Goal: Information Seeking & Learning: Check status

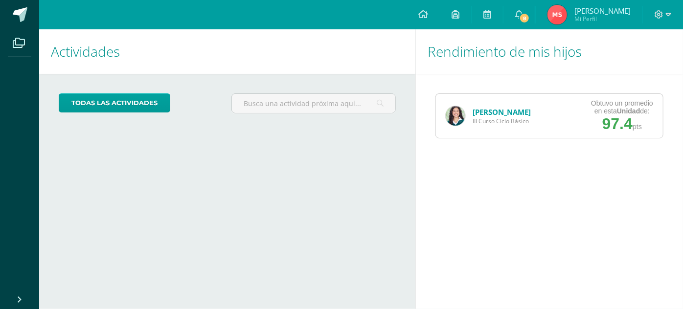
click at [490, 110] on link "[PERSON_NAME]" at bounding box center [502, 112] width 58 height 10
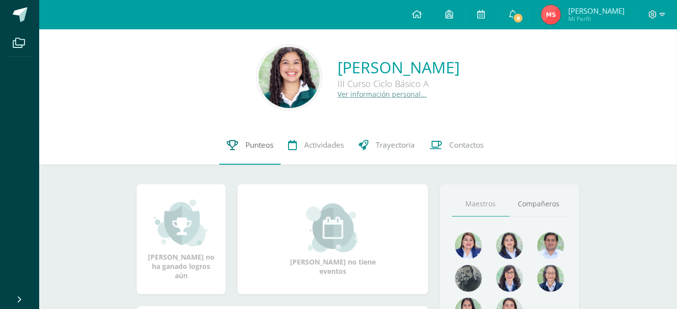
click at [248, 150] on span "Punteos" at bounding box center [259, 145] width 28 height 10
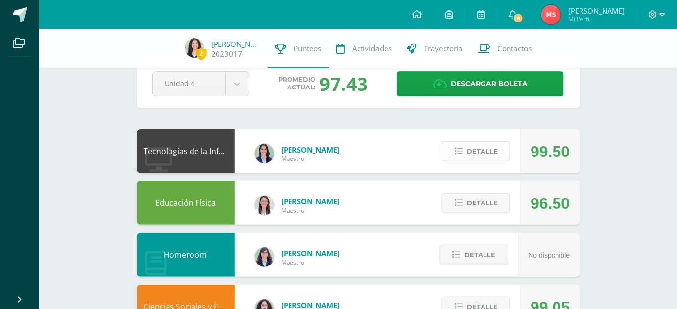
scroll to position [26, 0]
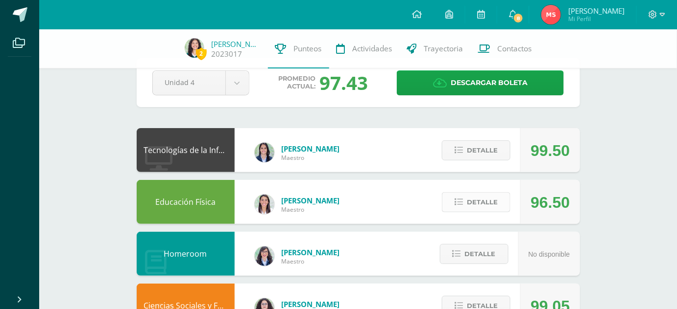
click at [459, 203] on icon at bounding box center [458, 202] width 8 height 8
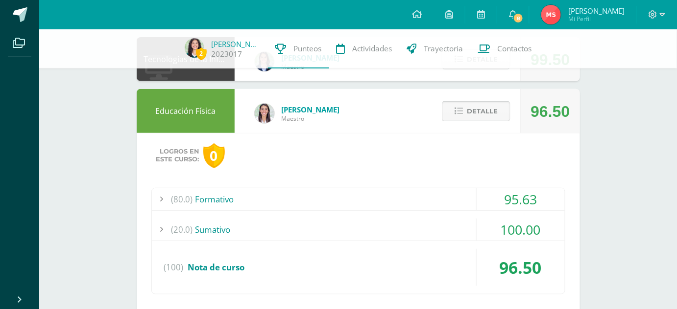
click at [472, 109] on button "Detalle" at bounding box center [476, 111] width 69 height 20
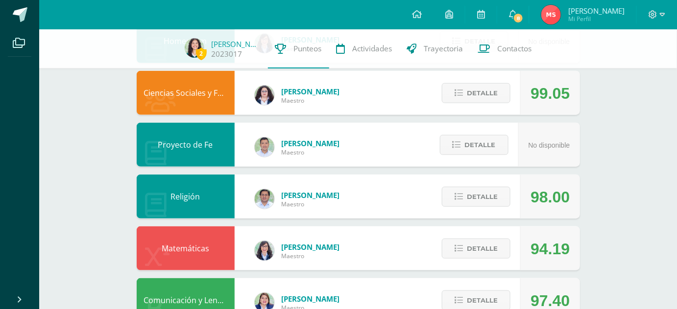
scroll to position [240, 0]
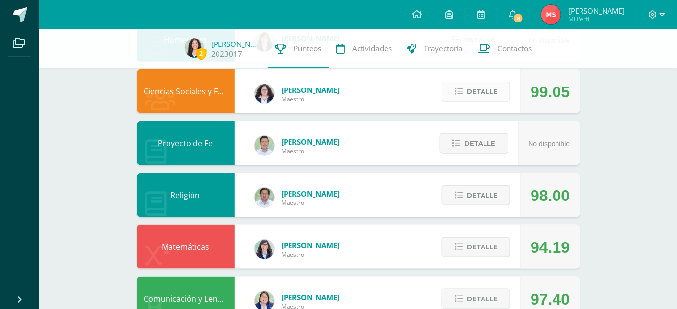
click at [467, 96] on button "Detalle" at bounding box center [476, 92] width 69 height 20
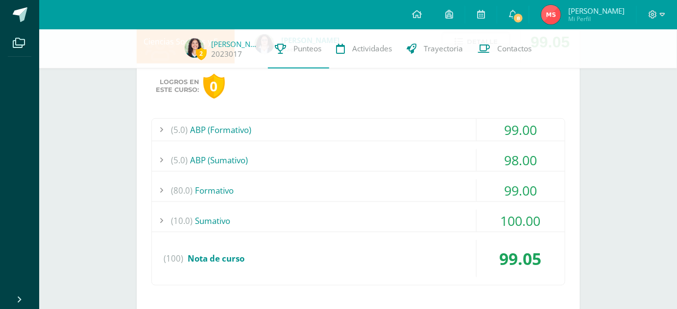
click at [415, 158] on div "(5.0) ABP (Sumativo)" at bounding box center [358, 160] width 413 height 22
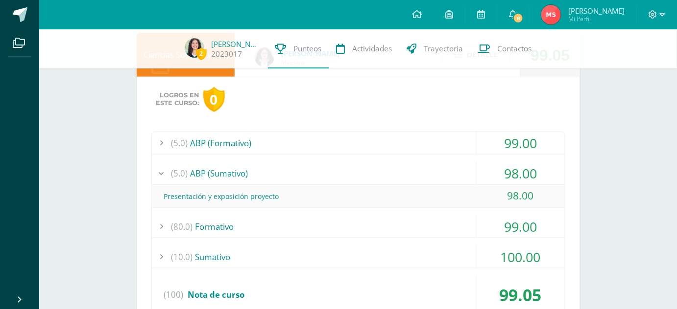
click at [406, 184] on div "(5.0) ABP (Sumativo)" at bounding box center [358, 174] width 413 height 22
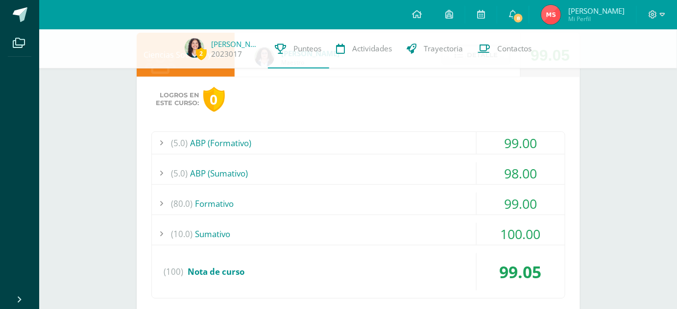
scroll to position [232, 0]
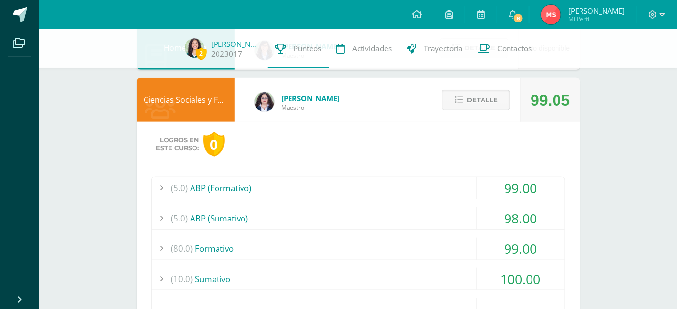
click at [481, 94] on span "Detalle" at bounding box center [482, 100] width 31 height 18
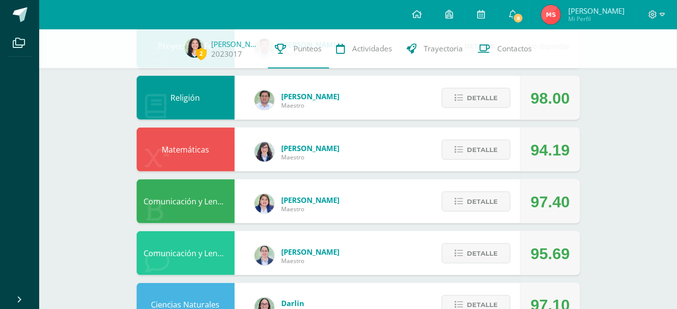
scroll to position [339, 0]
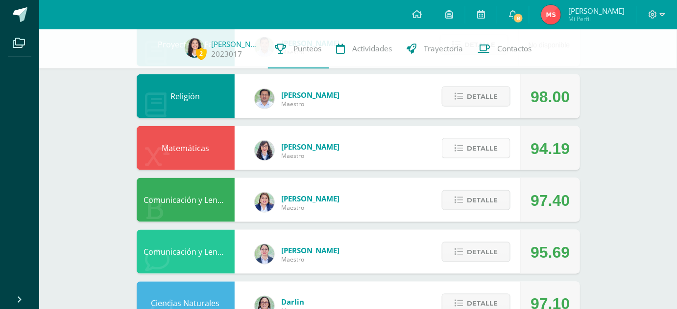
click at [471, 156] on span "Detalle" at bounding box center [482, 149] width 31 height 18
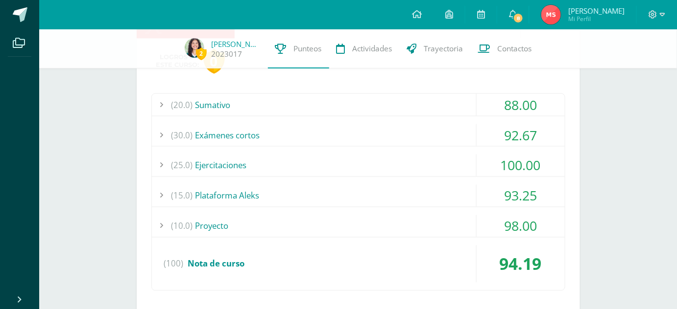
scroll to position [478, 0]
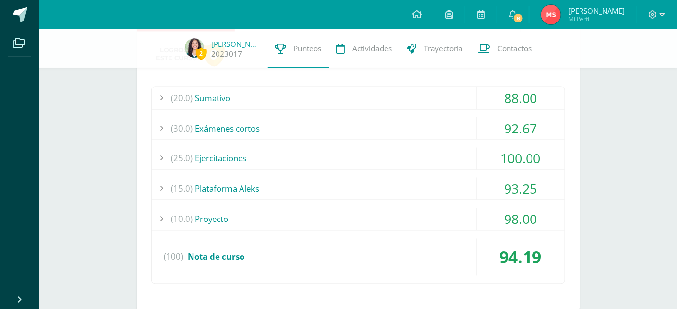
click at [426, 130] on div "(30.0) Exámenes cortos" at bounding box center [358, 129] width 413 height 22
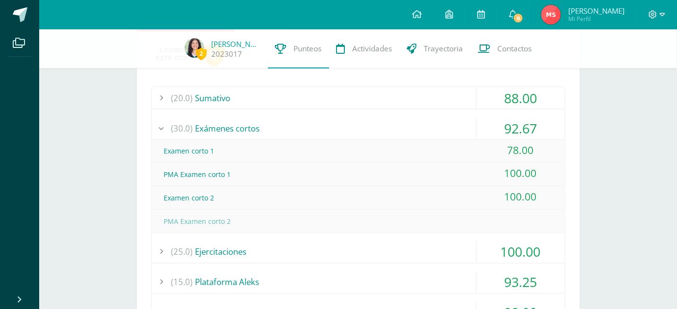
click at [426, 130] on div "(30.0) Exámenes cortos" at bounding box center [358, 129] width 413 height 22
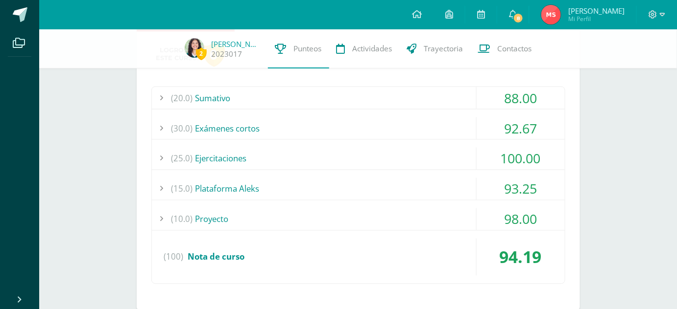
click at [423, 189] on div "(15.0) Plataforma Aleks" at bounding box center [358, 189] width 413 height 22
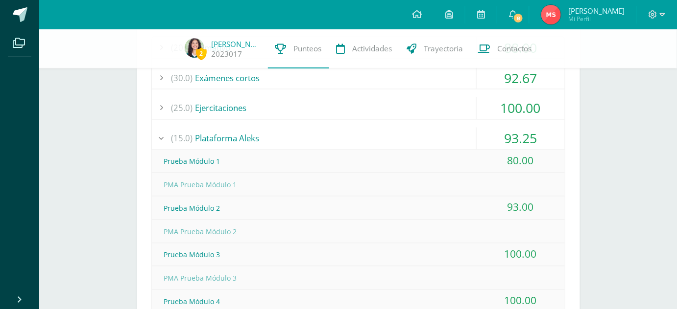
scroll to position [527, 0]
click at [402, 145] on div "(15.0) Plataforma Aleks" at bounding box center [358, 140] width 413 height 22
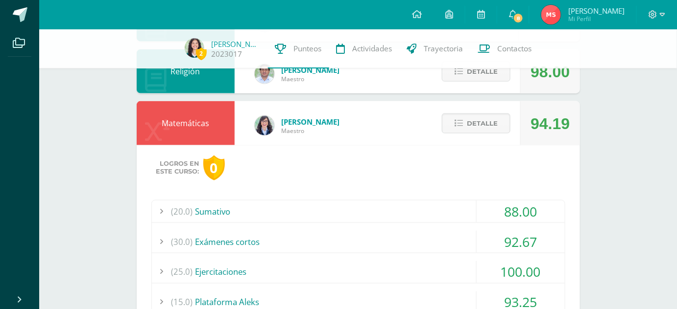
scroll to position [359, 0]
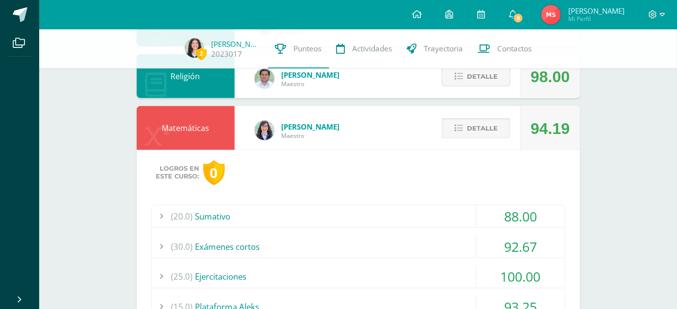
click at [468, 125] on span "Detalle" at bounding box center [482, 128] width 31 height 18
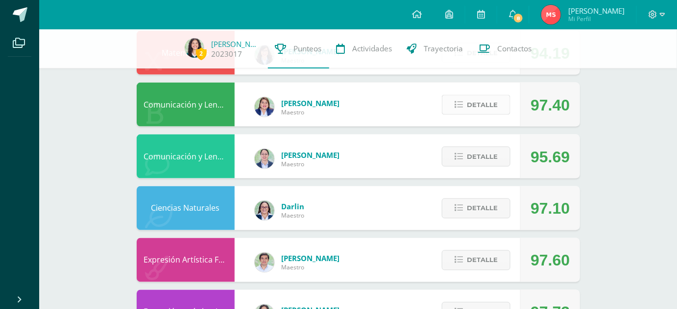
scroll to position [434, 0]
click at [458, 111] on button "Detalle" at bounding box center [476, 105] width 69 height 20
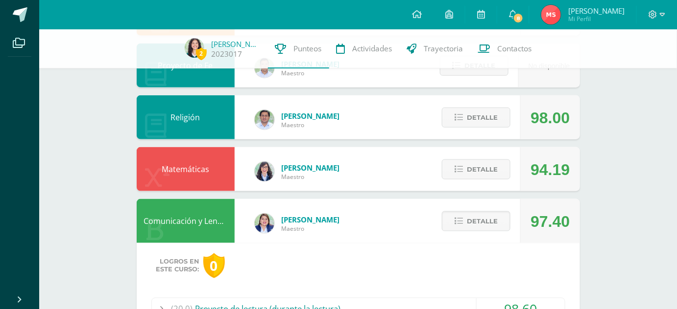
scroll to position [318, 0]
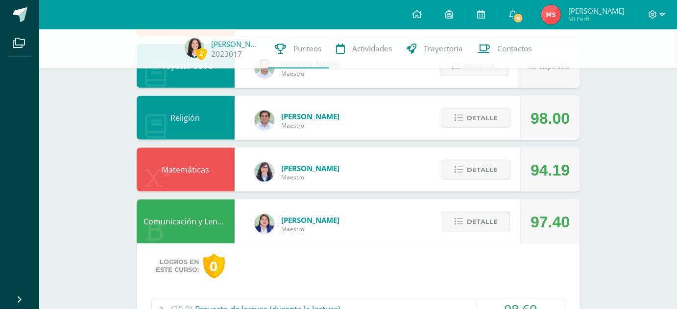
click at [462, 220] on icon at bounding box center [458, 222] width 8 height 8
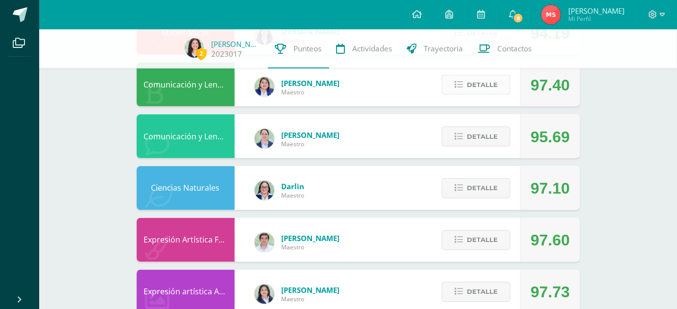
scroll to position [455, 0]
click at [466, 139] on button "Detalle" at bounding box center [476, 136] width 69 height 20
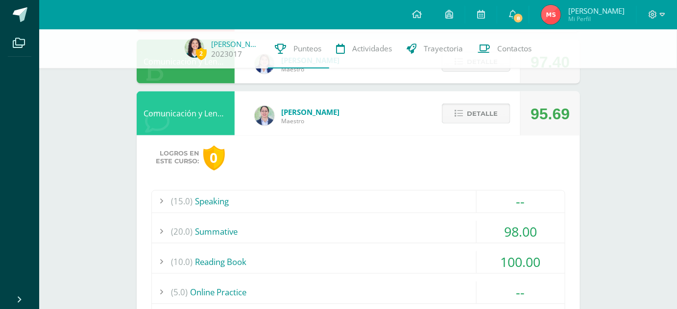
click at [482, 108] on span "Detalle" at bounding box center [482, 114] width 31 height 18
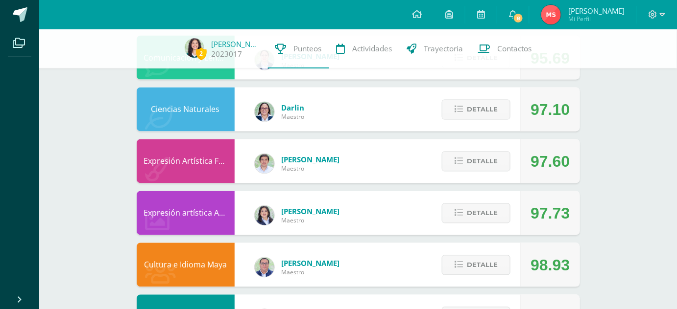
scroll to position [534, 0]
click at [475, 108] on span "Detalle" at bounding box center [482, 110] width 31 height 18
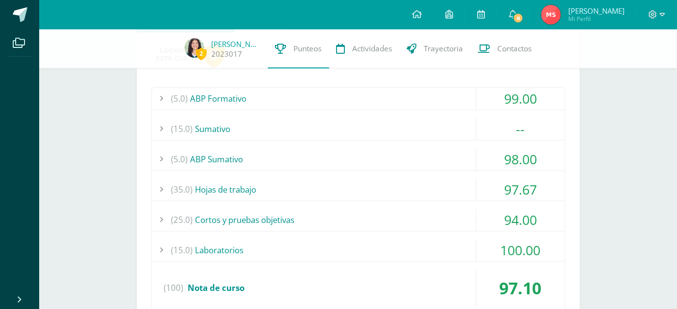
scroll to position [632, 0]
click at [353, 97] on div "(5.0) ABP Formativo" at bounding box center [358, 100] width 413 height 22
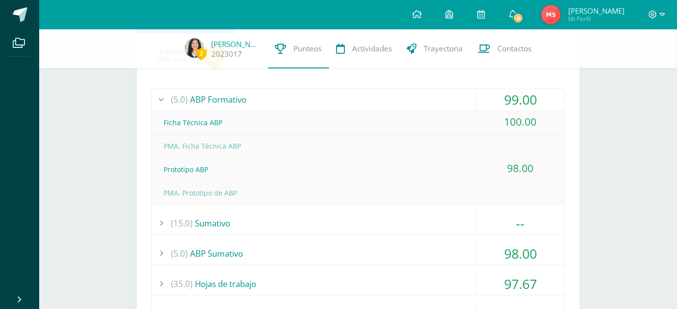
click at [353, 96] on div "(5.0) ABP Formativo" at bounding box center [358, 100] width 413 height 22
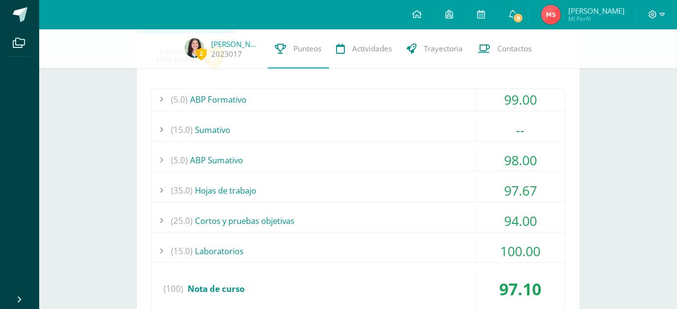
click at [334, 150] on div "(5.0) ABP Sumativo" at bounding box center [358, 160] width 413 height 22
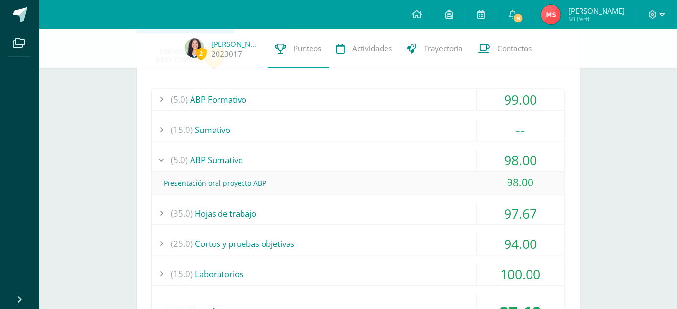
click at [350, 159] on div "(5.0) ABP Sumativo" at bounding box center [358, 160] width 413 height 22
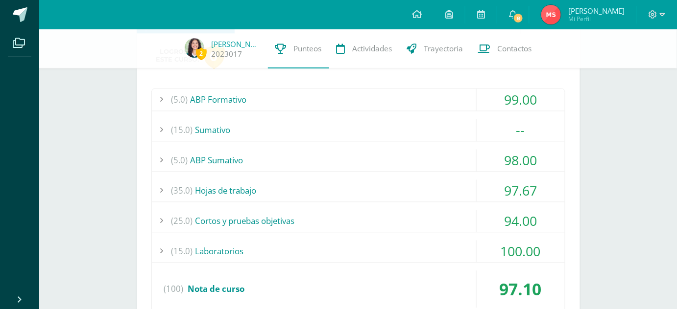
click at [349, 187] on div "(35.0) Hojas de trabajo" at bounding box center [358, 191] width 413 height 22
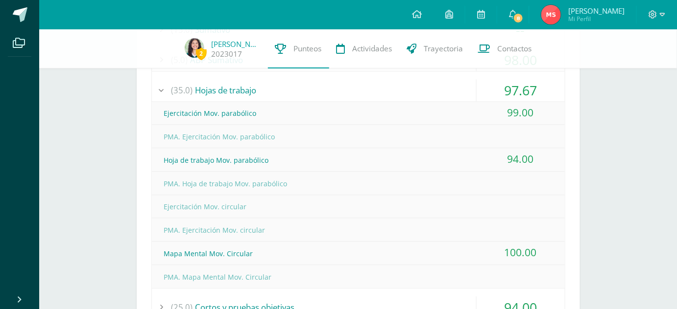
scroll to position [726, 0]
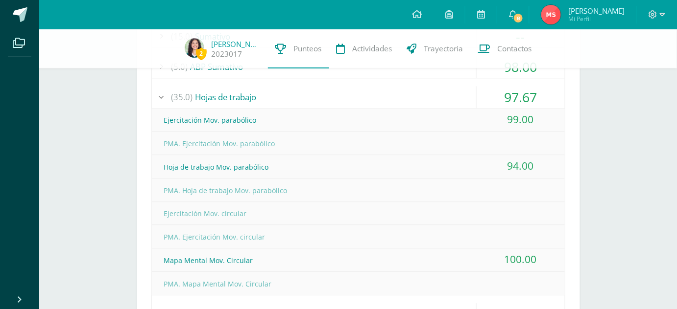
click at [367, 90] on div "(35.0) Hojas de trabajo" at bounding box center [358, 97] width 413 height 22
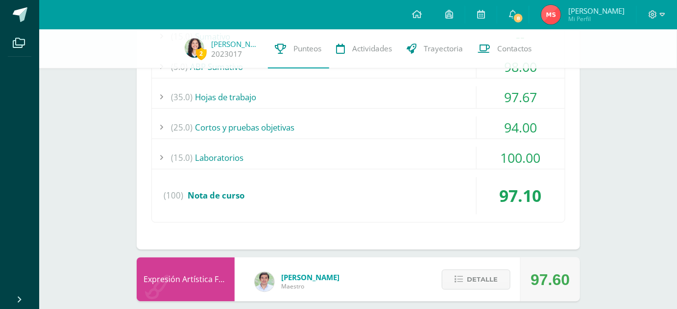
click at [356, 124] on div "(25.0) Cortos y pruebas objetivas" at bounding box center [358, 128] width 413 height 22
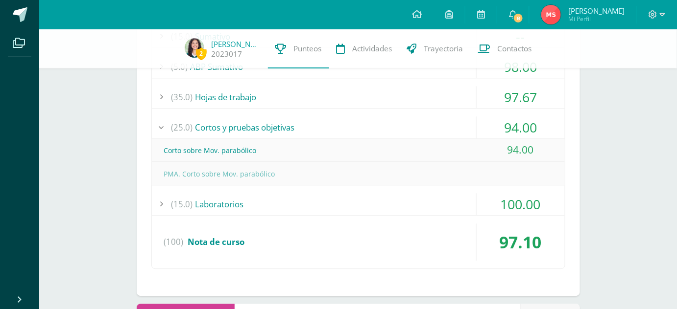
click at [356, 124] on div "(25.0) Cortos y pruebas objetivas" at bounding box center [358, 128] width 413 height 22
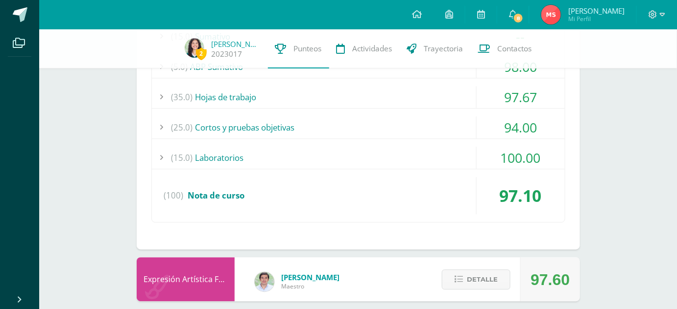
click at [346, 147] on div "(15.0) Laboratorios" at bounding box center [358, 158] width 413 height 22
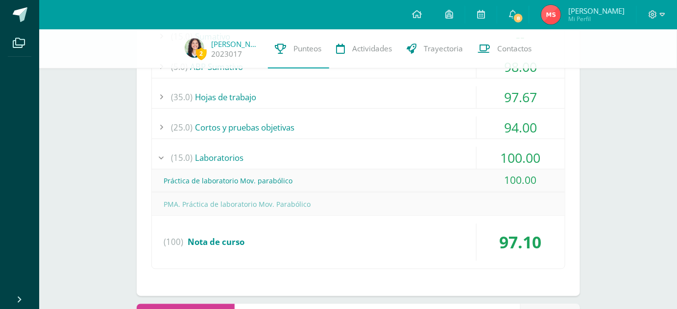
click at [346, 147] on div "(15.0) Laboratorios" at bounding box center [358, 158] width 413 height 22
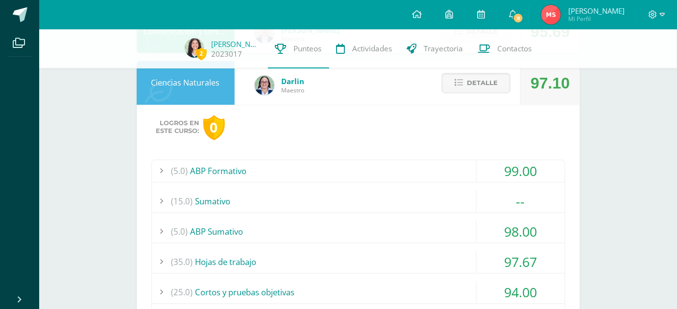
scroll to position [559, 0]
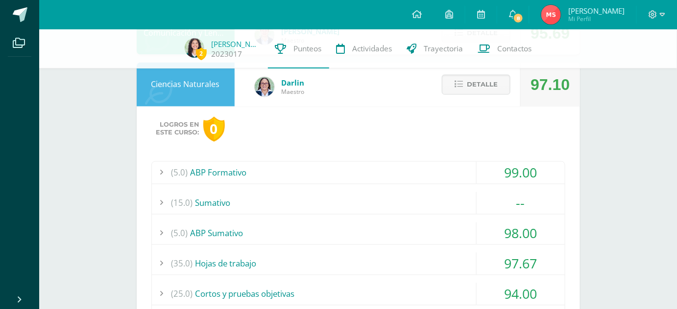
click at [398, 175] on div "(5.0) ABP Formativo" at bounding box center [358, 173] width 413 height 22
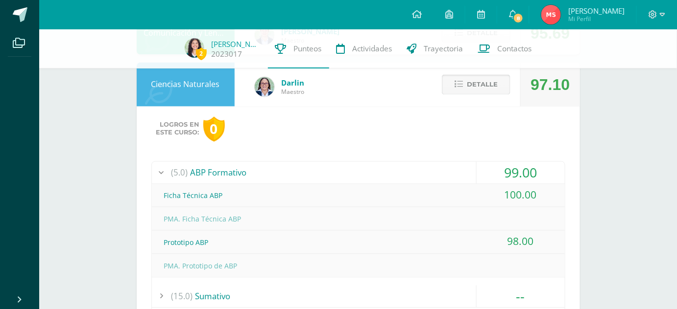
click at [480, 84] on span "Detalle" at bounding box center [482, 85] width 31 height 18
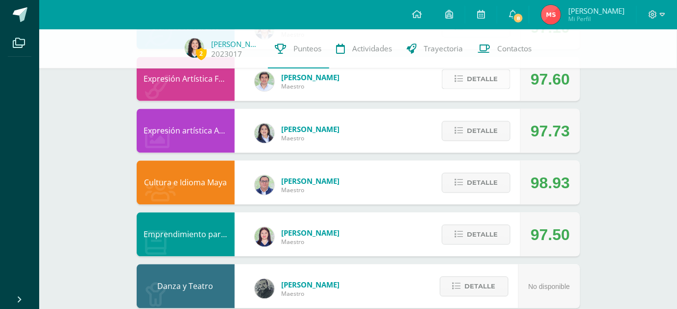
scroll to position [621, 0]
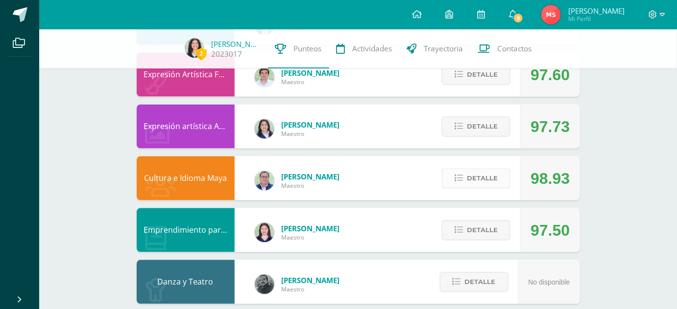
click at [466, 174] on button "Detalle" at bounding box center [476, 178] width 69 height 20
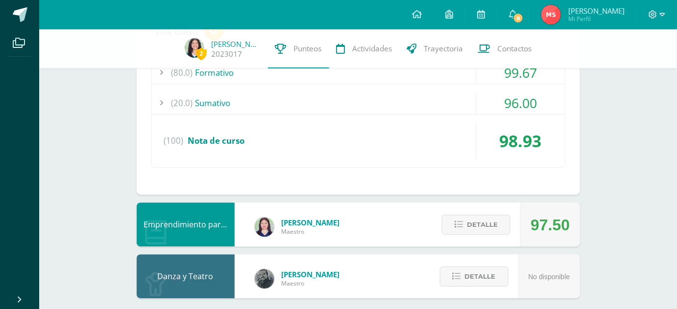
click at [397, 95] on div "(20.0) [GEOGRAPHIC_DATA]" at bounding box center [358, 103] width 413 height 22
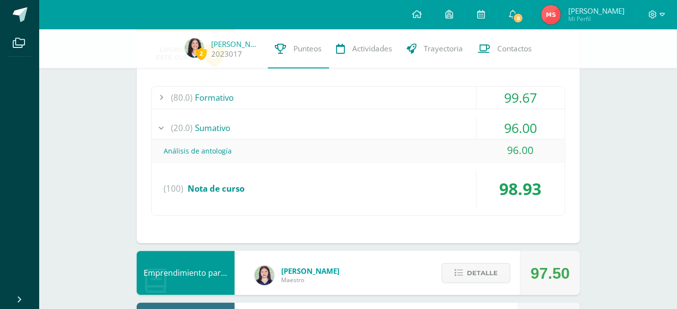
click at [400, 134] on div "(20.0) [GEOGRAPHIC_DATA]" at bounding box center [358, 128] width 413 height 22
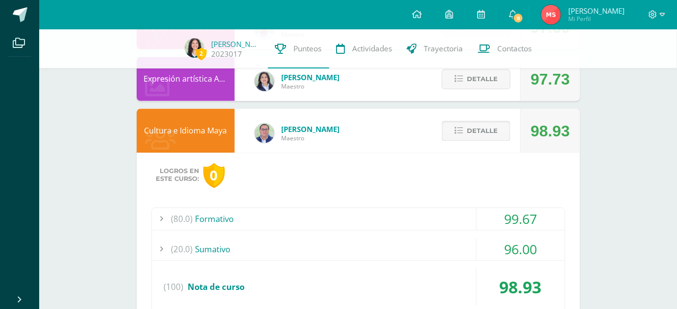
click at [470, 131] on span "Detalle" at bounding box center [482, 131] width 31 height 18
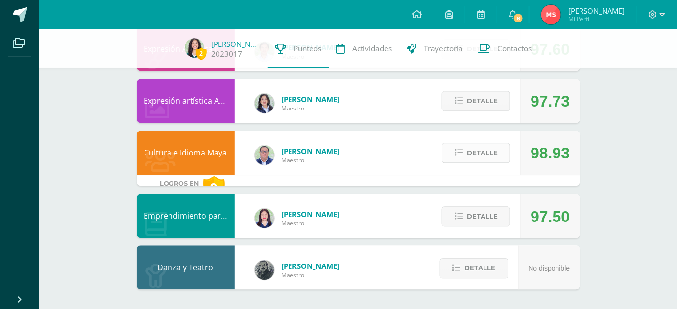
scroll to position [635, 0]
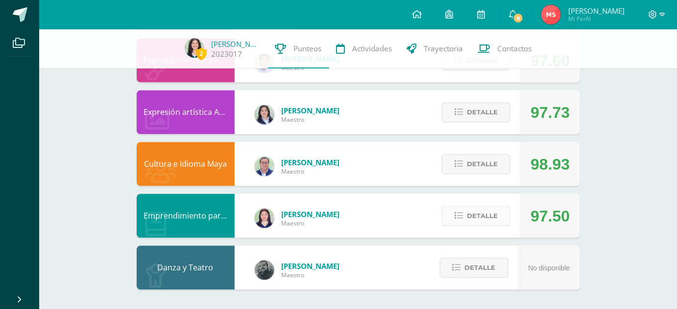
click at [491, 216] on span "Detalle" at bounding box center [482, 216] width 31 height 18
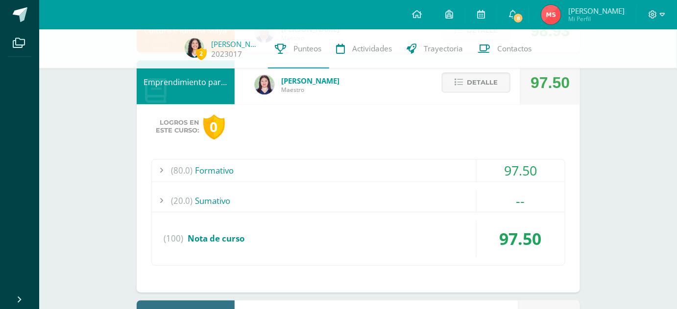
click at [434, 172] on div "(80.0) Formativo" at bounding box center [358, 171] width 413 height 22
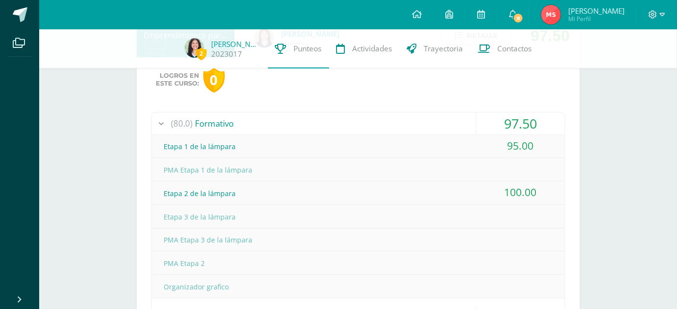
scroll to position [815, 0]
click at [402, 126] on div "(80.0) Formativo" at bounding box center [358, 124] width 413 height 22
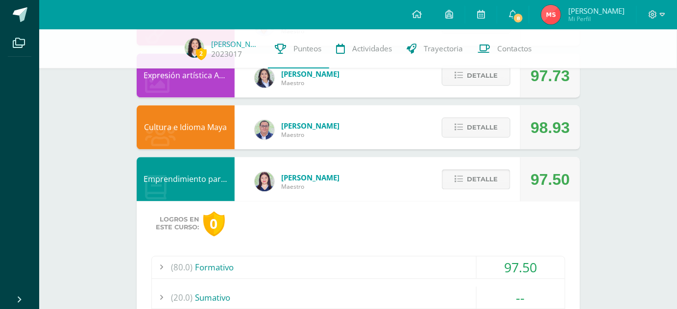
click at [468, 182] on span "Detalle" at bounding box center [482, 179] width 31 height 18
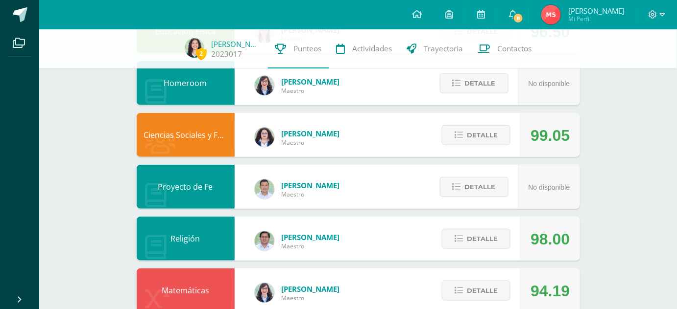
scroll to position [0, 0]
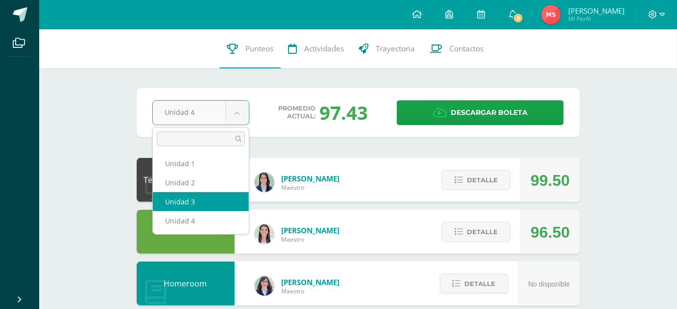
select select "Unidad 3"
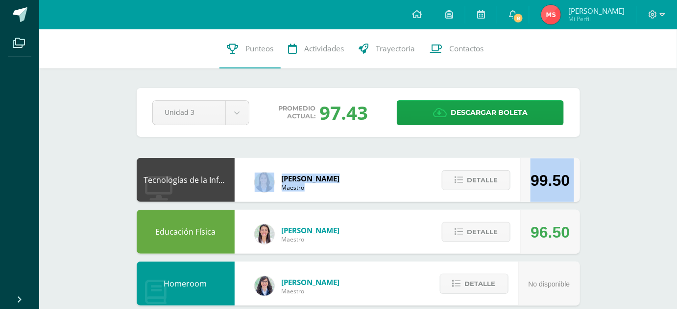
drag, startPoint x: 209, startPoint y: 205, endPoint x: 254, endPoint y: 184, distance: 49.9
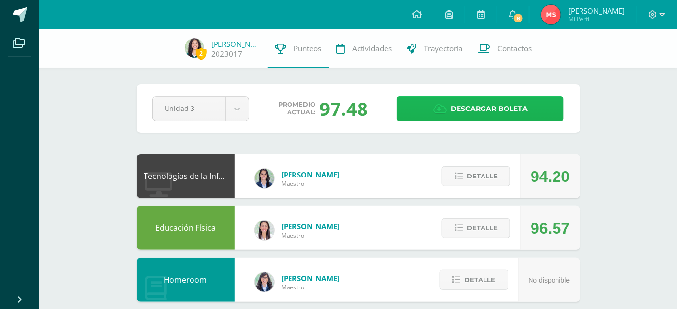
click at [436, 107] on icon at bounding box center [440, 109] width 14 height 11
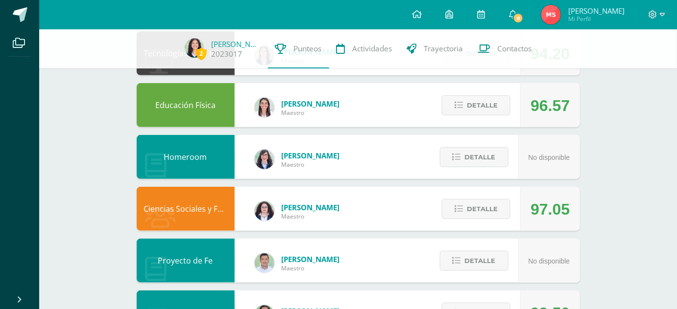
scroll to position [127, 0]
